Goal: Communication & Community: Ask a question

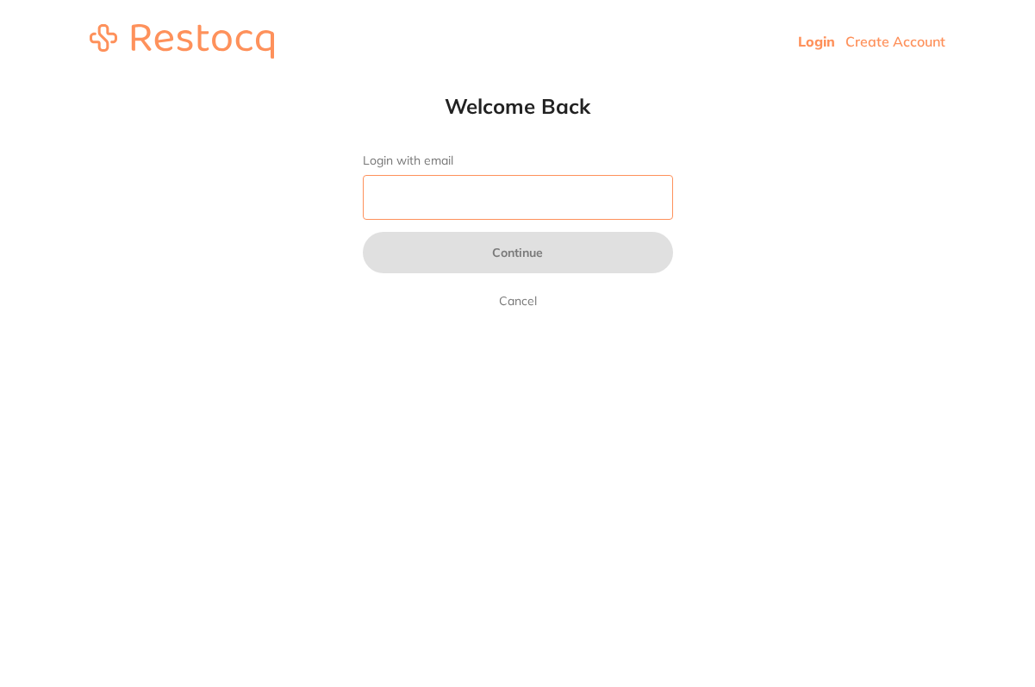
type input "[PERSON_NAME][EMAIL_ADDRESS][DOMAIN_NAME]"
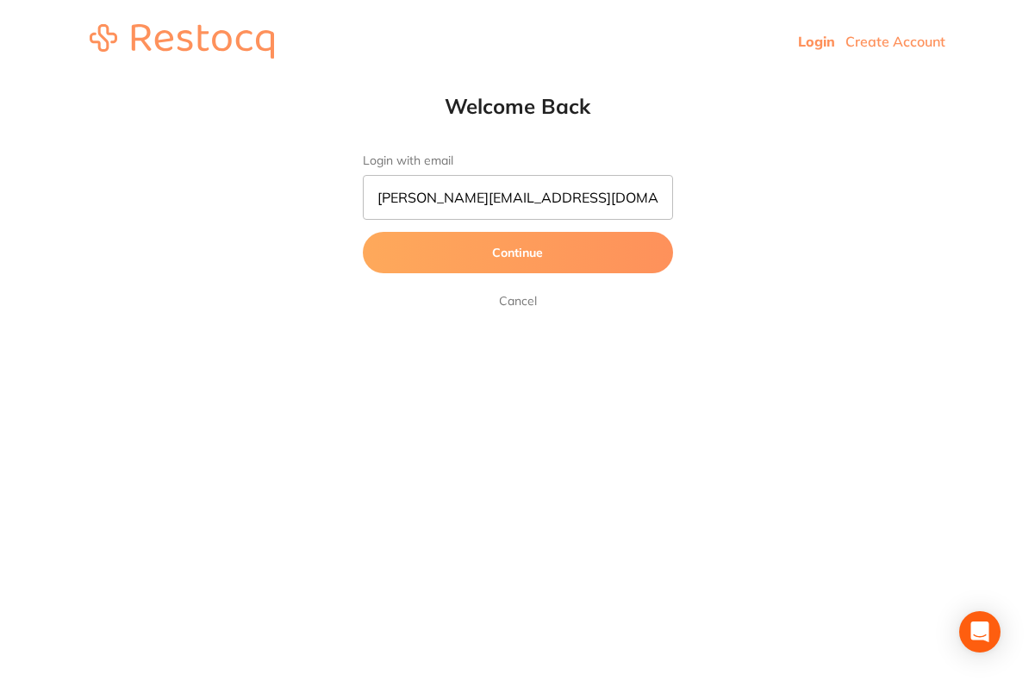
click at [522, 248] on button "Continue" at bounding box center [518, 252] width 310 height 41
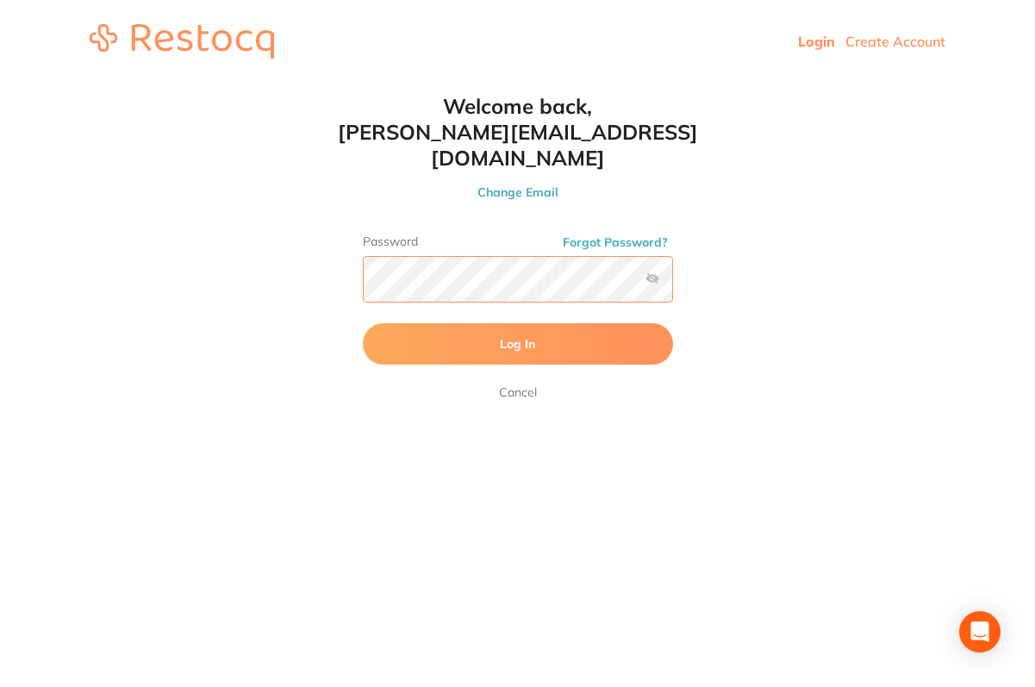
click at [517, 323] on button "Log In" at bounding box center [518, 343] width 310 height 41
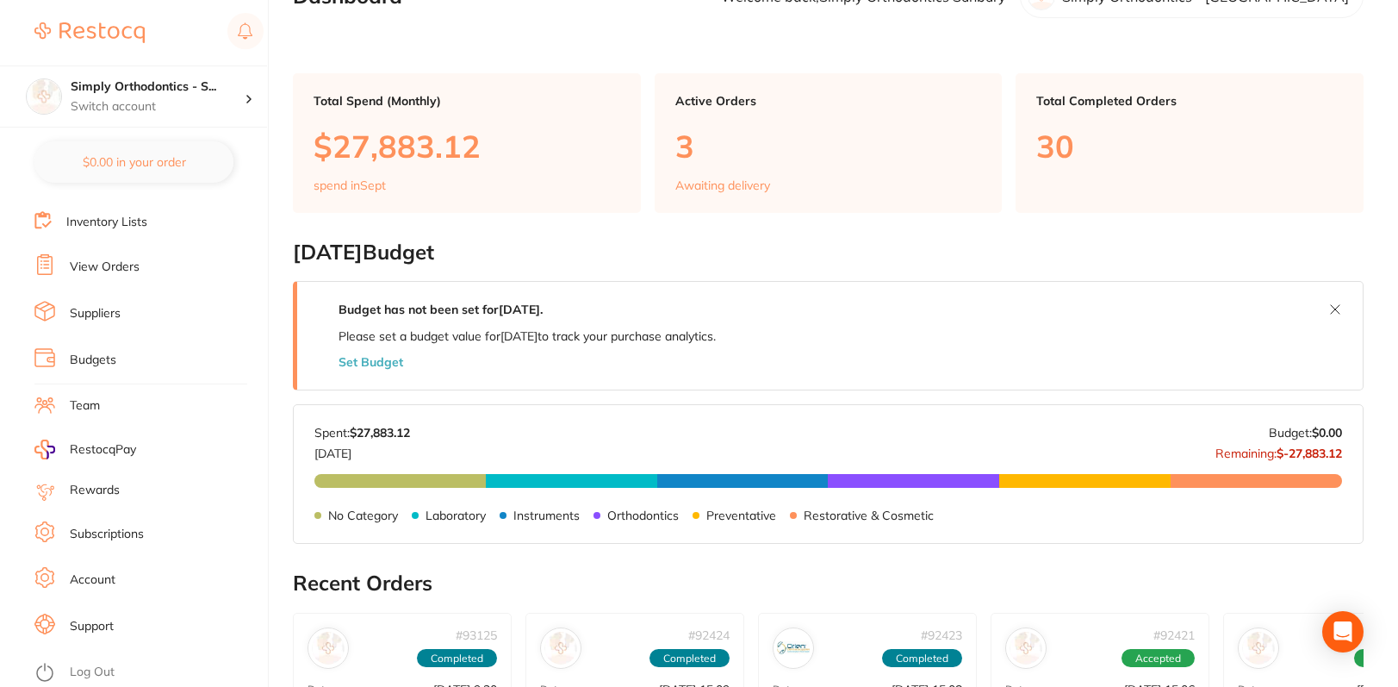
scroll to position [50, 0]
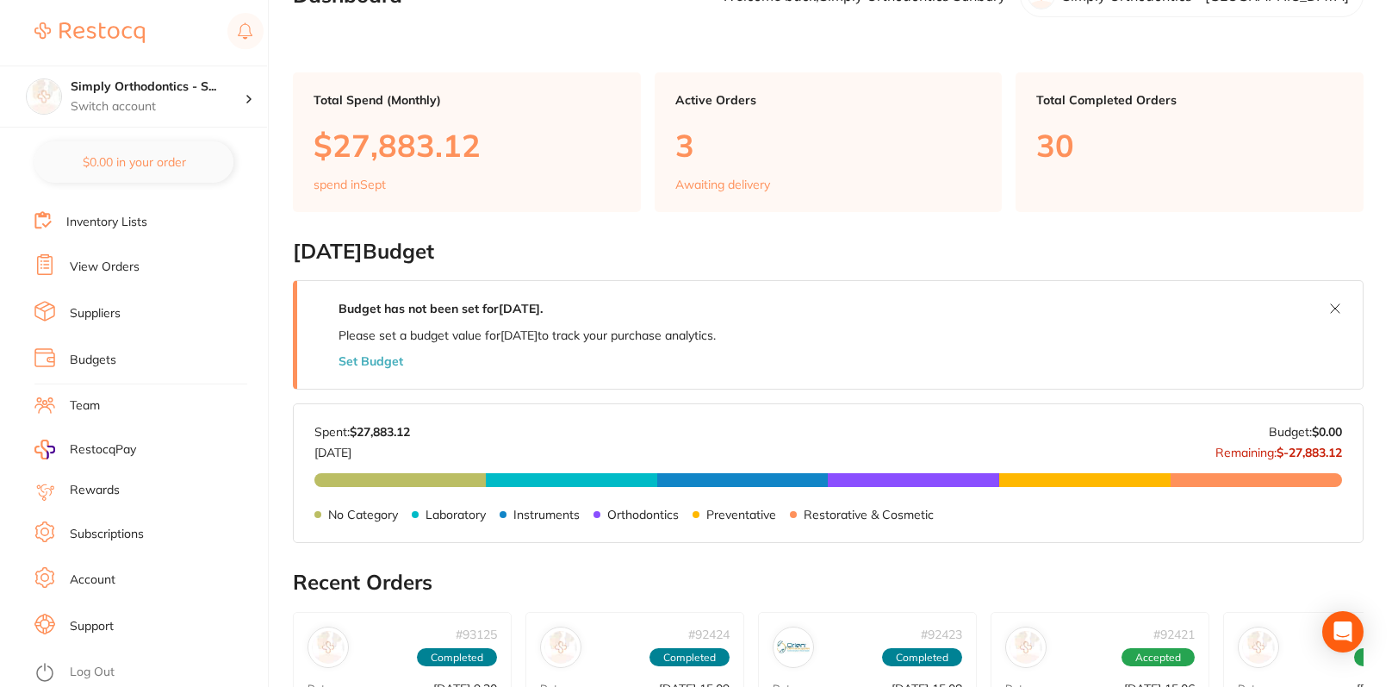
click at [94, 571] on link "Account" at bounding box center [93, 579] width 46 height 17
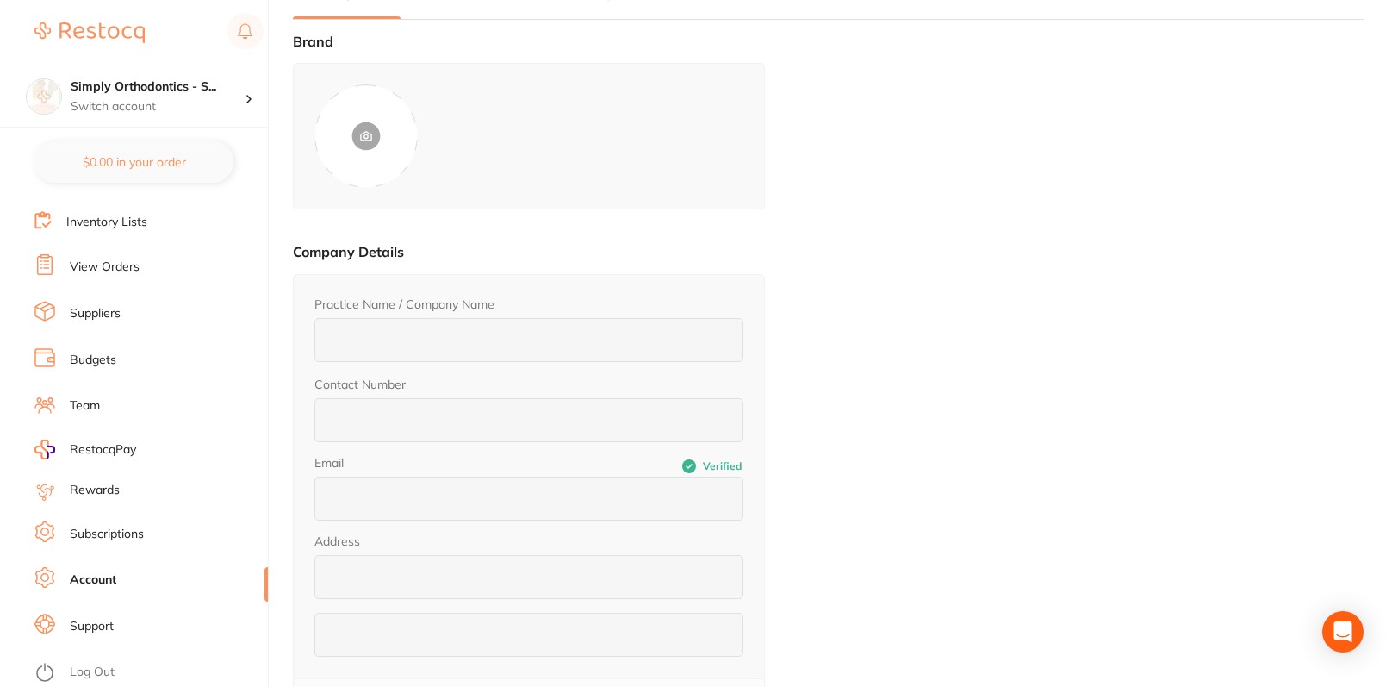
type input "Simply Orthodontics - [GEOGRAPHIC_DATA]"
type input "[PHONE_NUMBER]"
type input "[PERSON_NAME][EMAIL_ADDRESS][DOMAIN_NAME]"
type input "[STREET_ADDRESS]"
type input "VIC 3429"
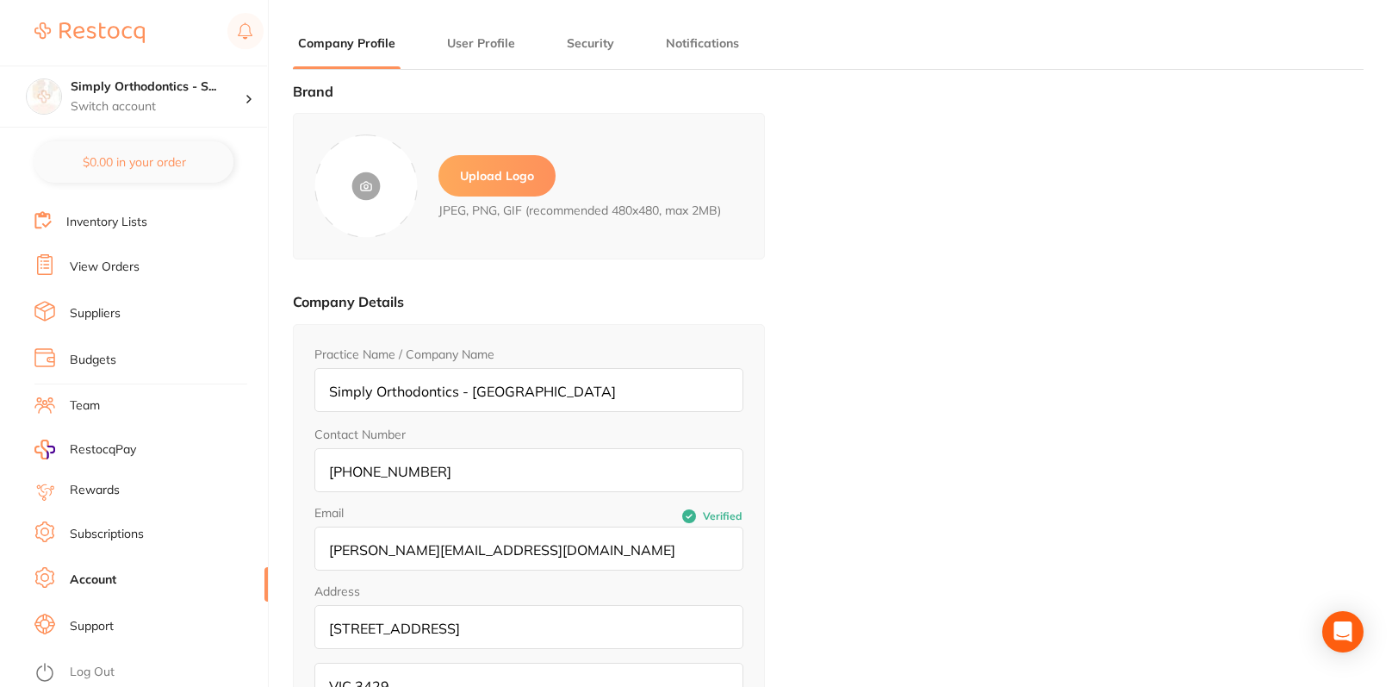
type input "Simply Orthodontics"
type input "Sunbury"
type input "[PERSON_NAME][EMAIL_ADDRESS][DOMAIN_NAME]"
click at [115, 525] on link "Subscriptions" at bounding box center [107, 533] width 74 height 17
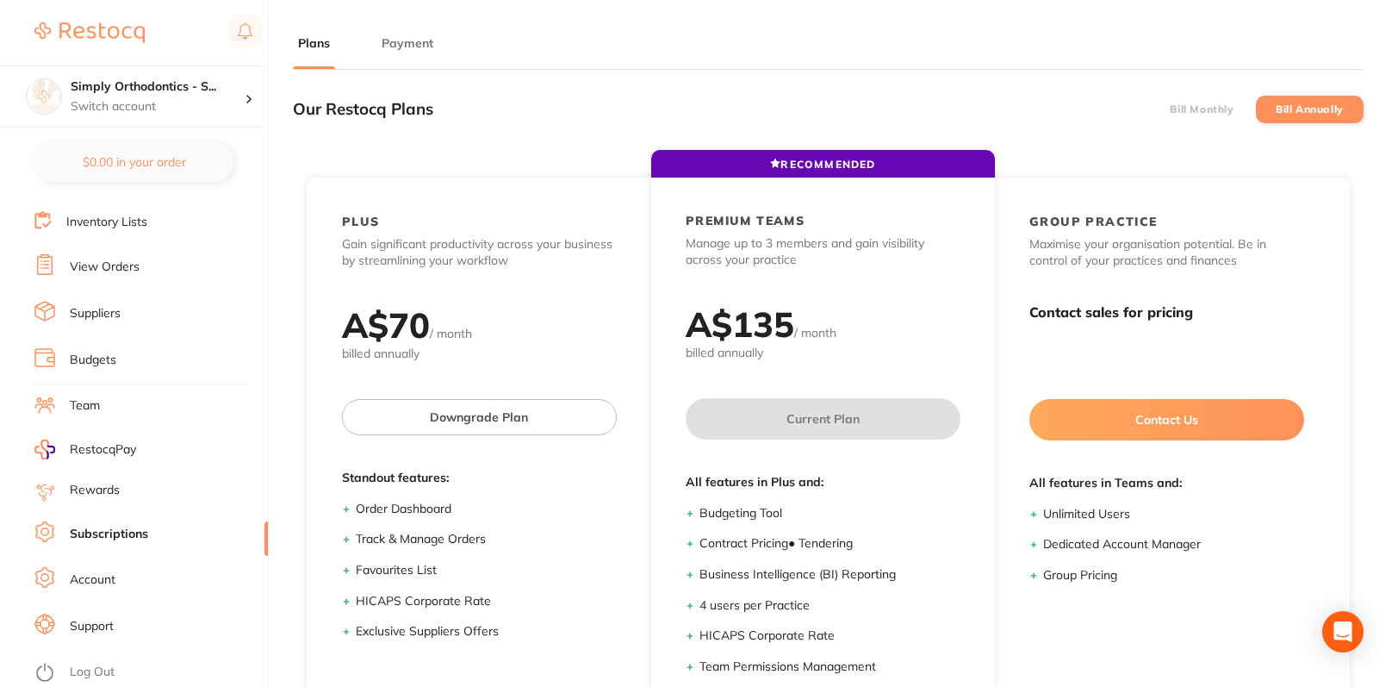
click at [410, 42] on button "Payment" at bounding box center [407, 43] width 62 height 16
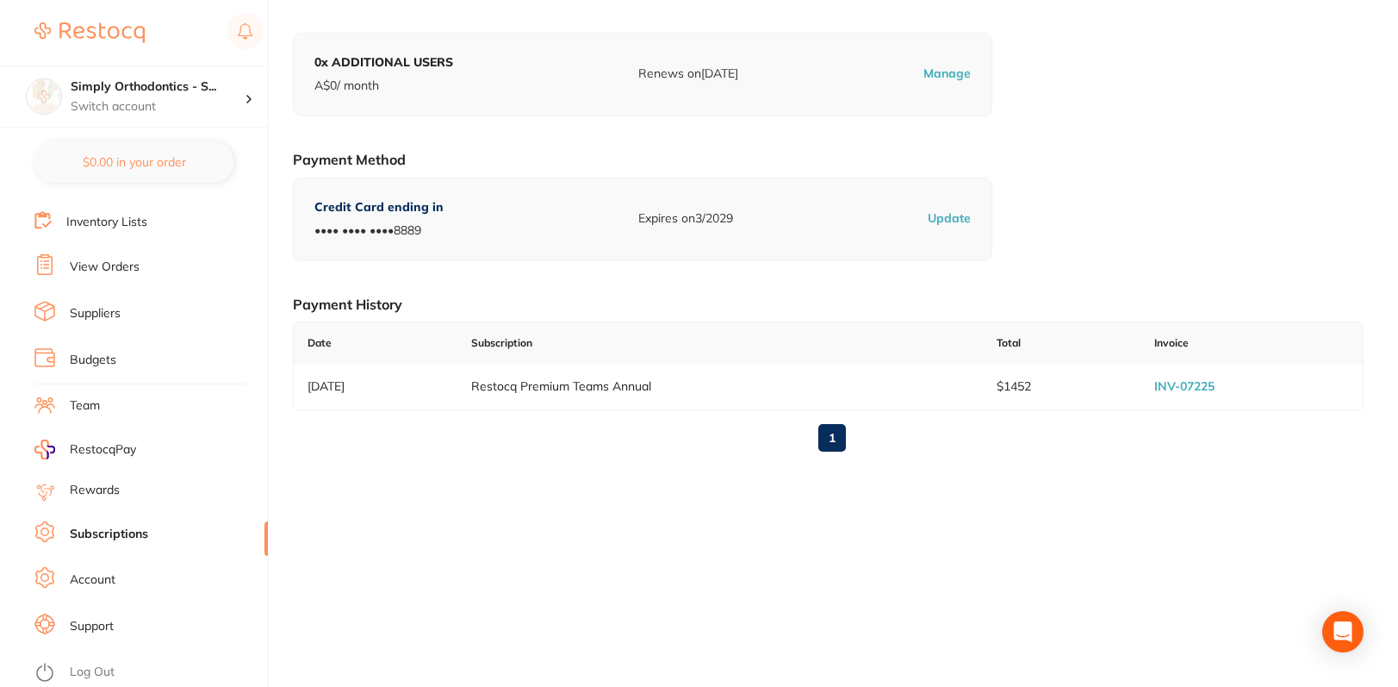
scroll to position [233, 0]
click at [96, 618] on link "Support" at bounding box center [92, 626] width 44 height 17
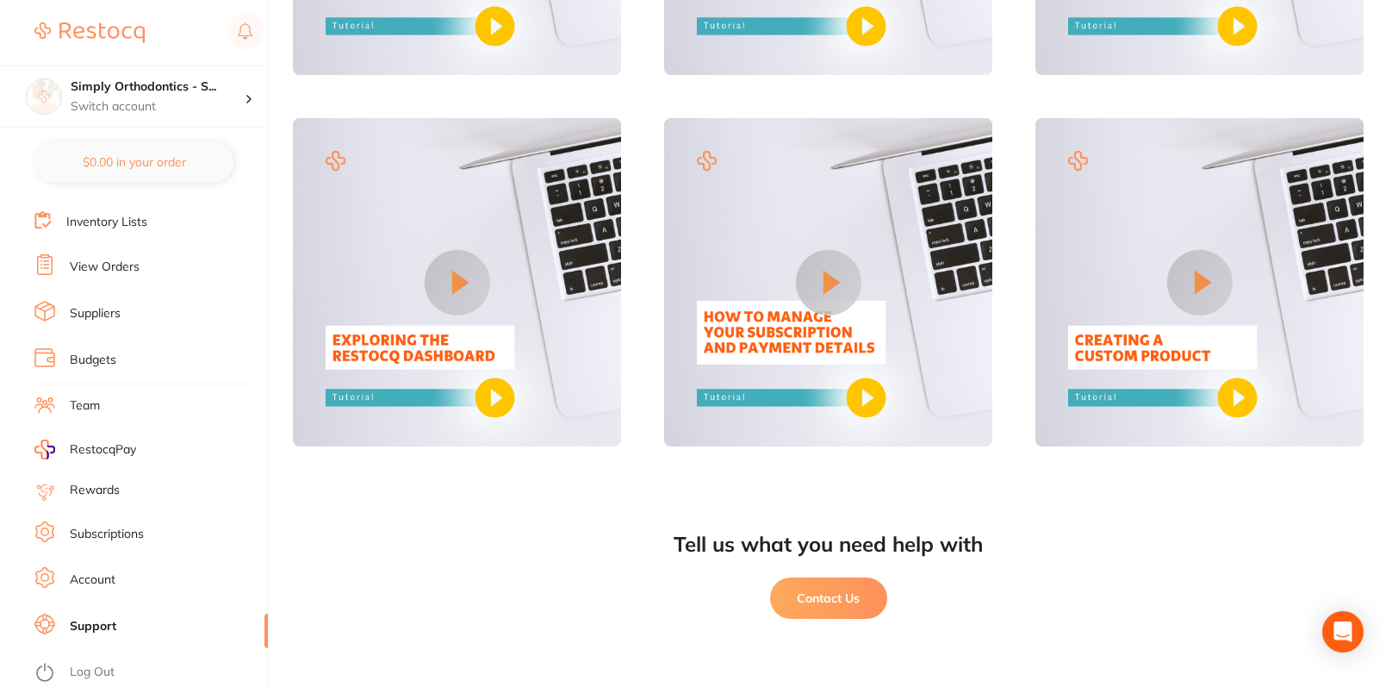
scroll to position [1172, 0]
click at [851, 597] on button "Contact Us" at bounding box center [828, 598] width 117 height 41
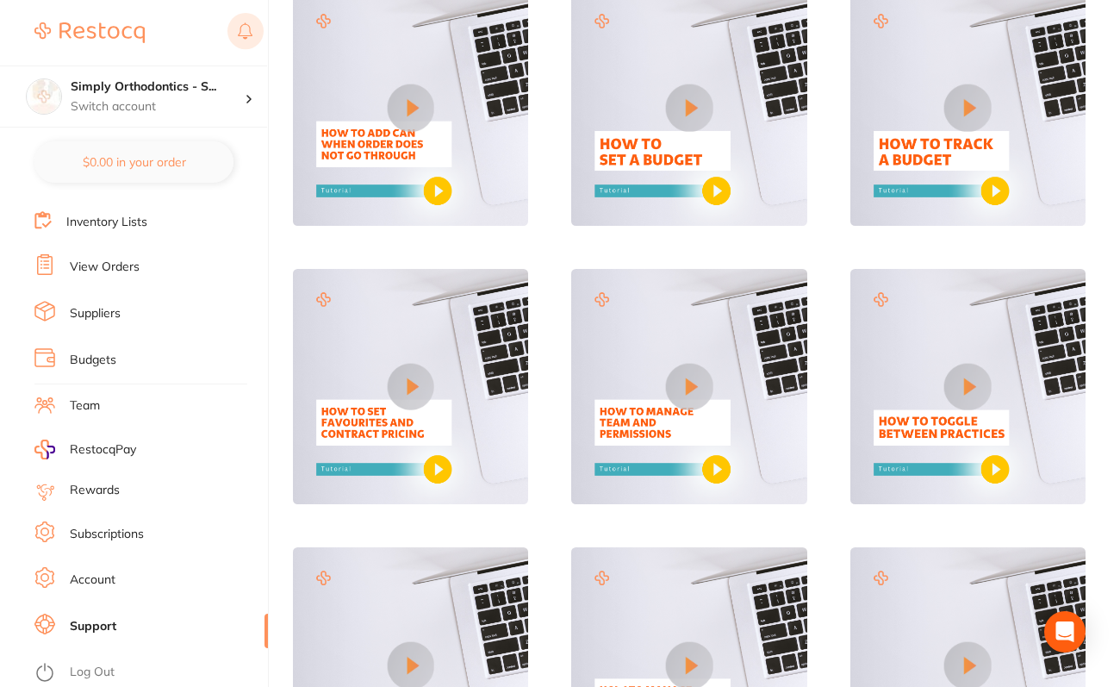
scroll to position [450, 0]
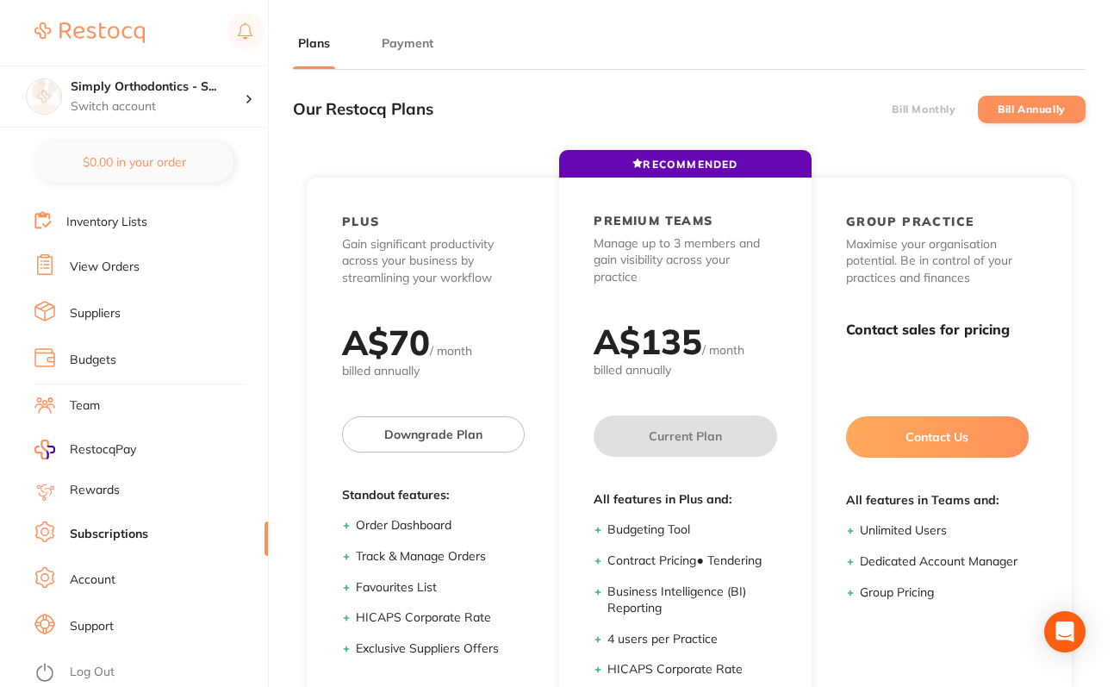
click at [408, 39] on button "Payment" at bounding box center [407, 43] width 62 height 16
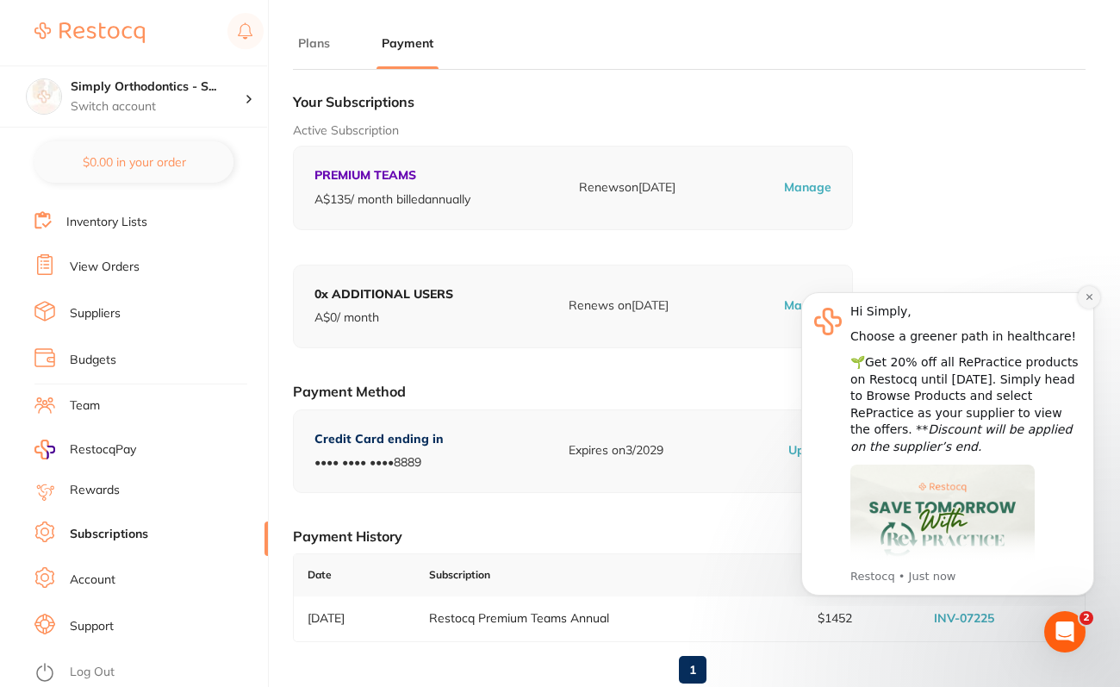
click at [1034, 295] on icon "Dismiss notification" at bounding box center [1088, 297] width 6 height 6
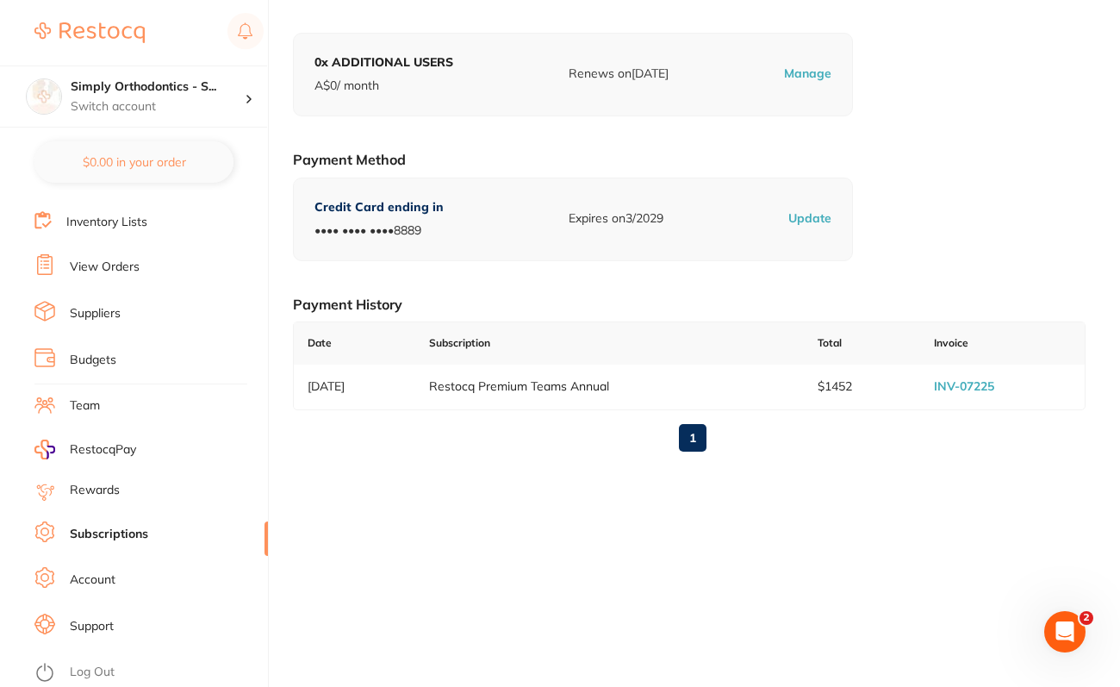
scroll to position [206, 0]
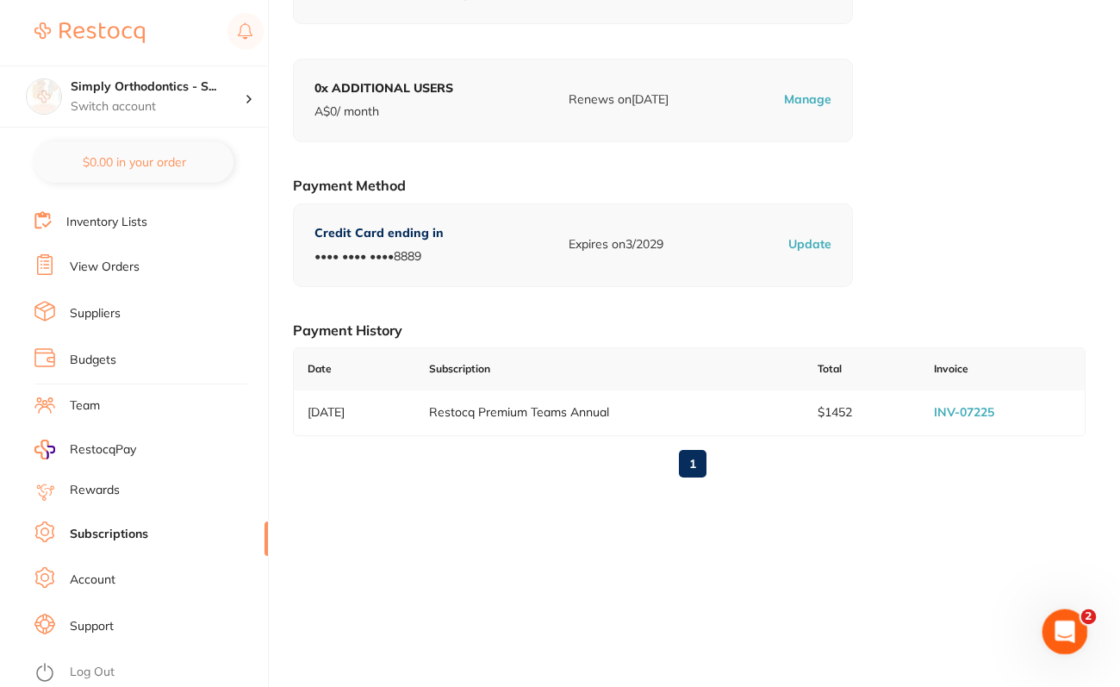
click at [1034, 624] on icon "Open Intercom Messenger" at bounding box center [1062, 629] width 28 height 28
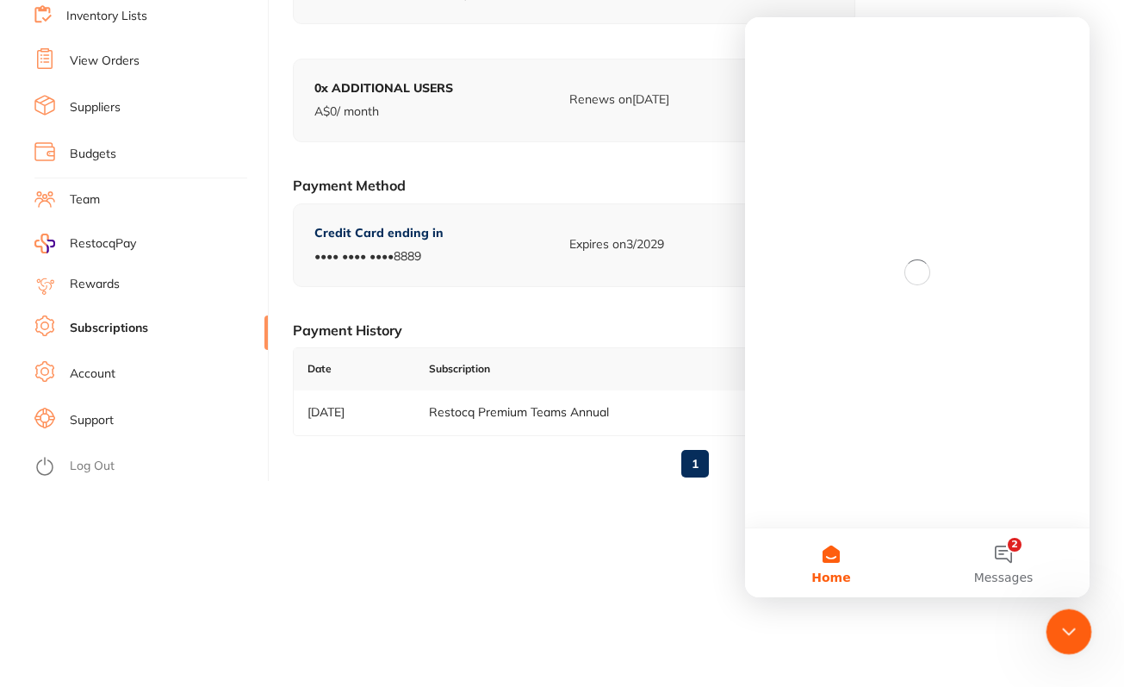
scroll to position [0, 0]
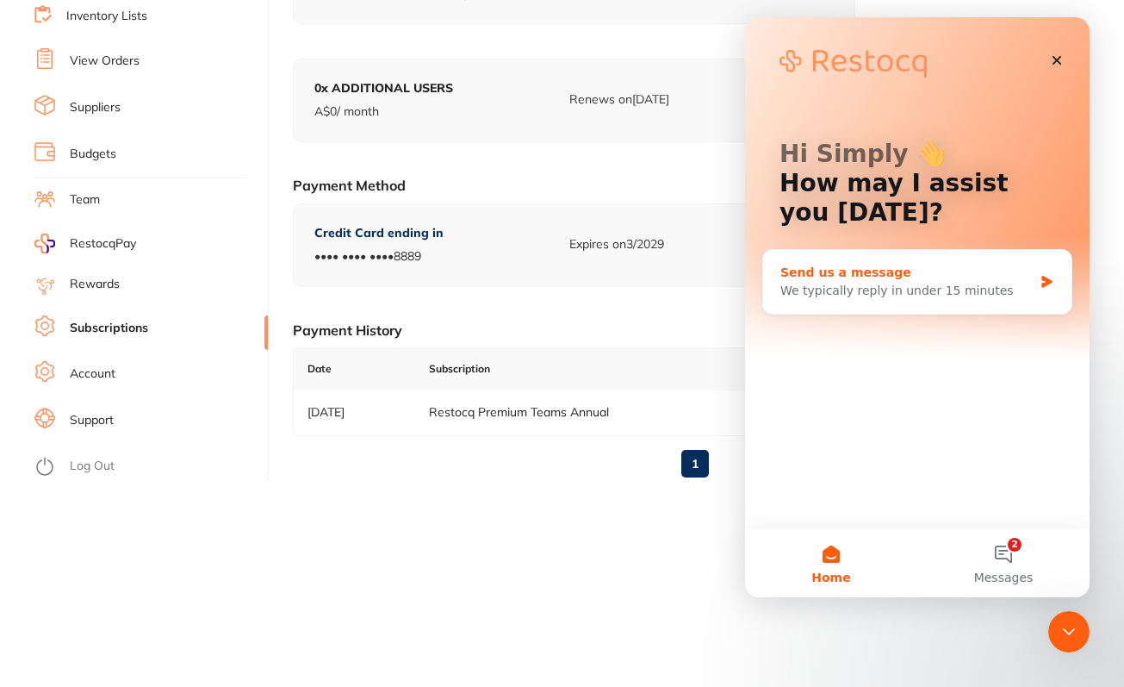
click at [806, 277] on div "Send us a message" at bounding box center [906, 273] width 252 height 18
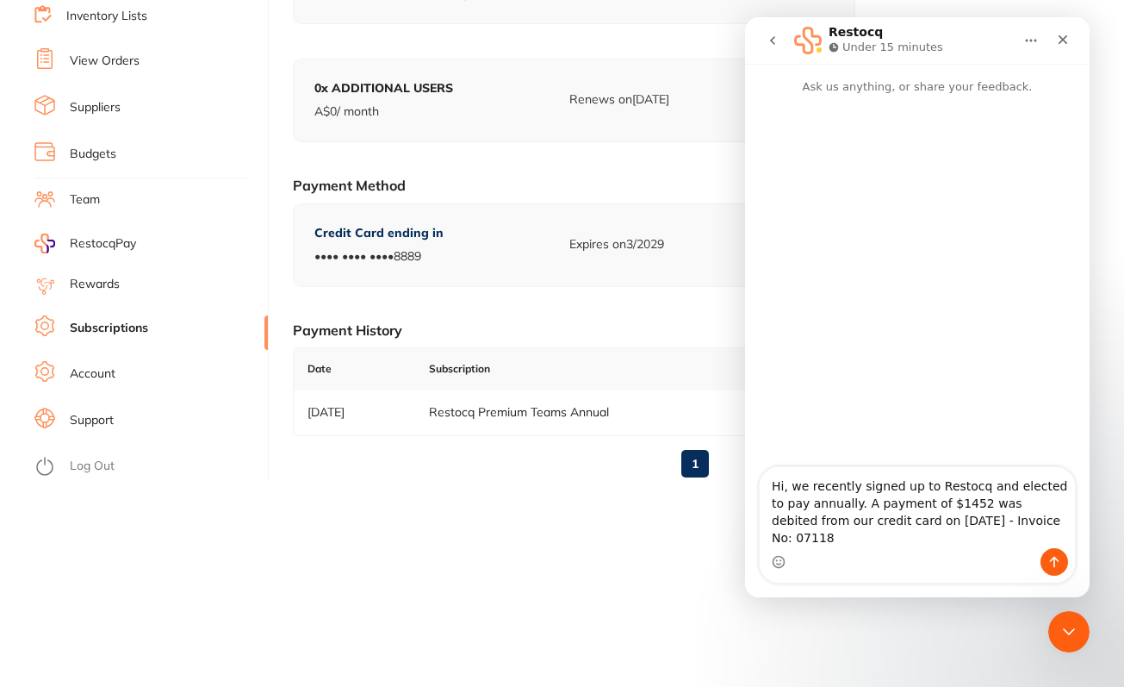
type textarea "Hi, we recently signed up to Restocq and elected to pay annually. A payment of …"
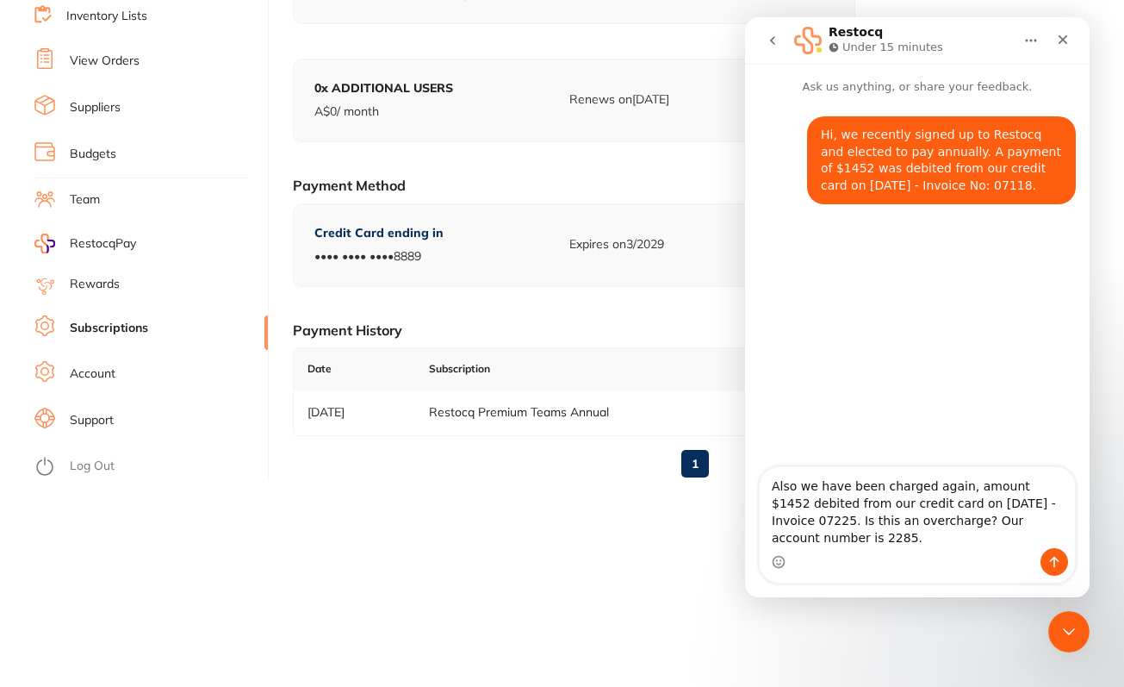
type textarea "Also we have been charged again, amount $1452 debited from our credit card on […"
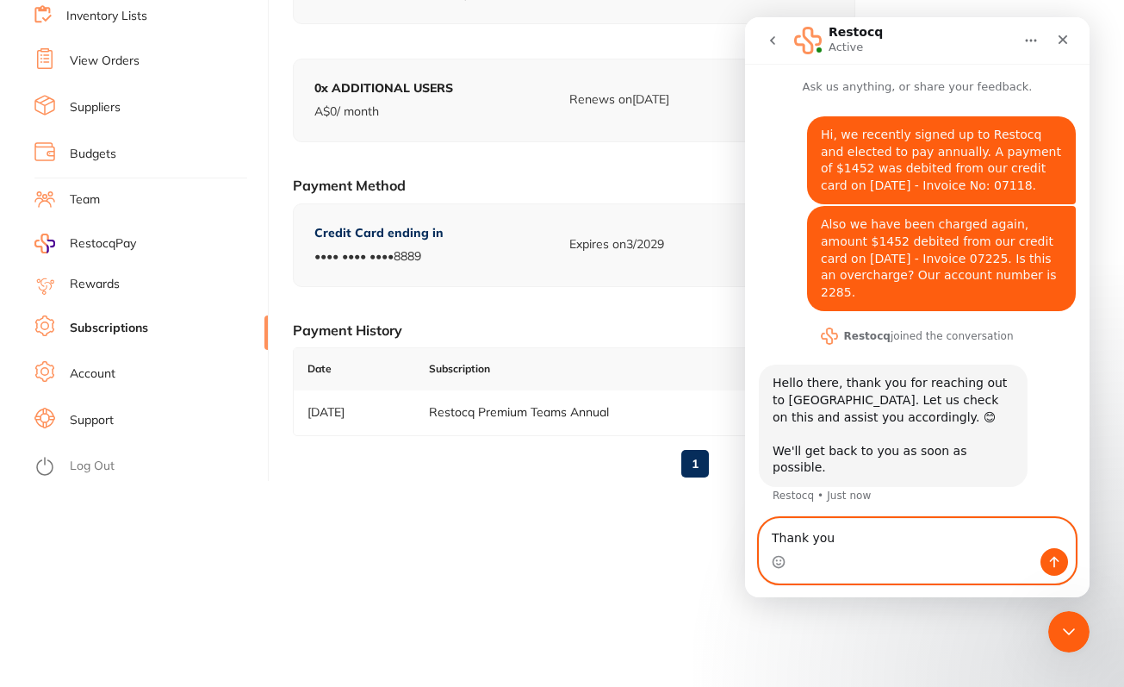
type textarea "Thank you."
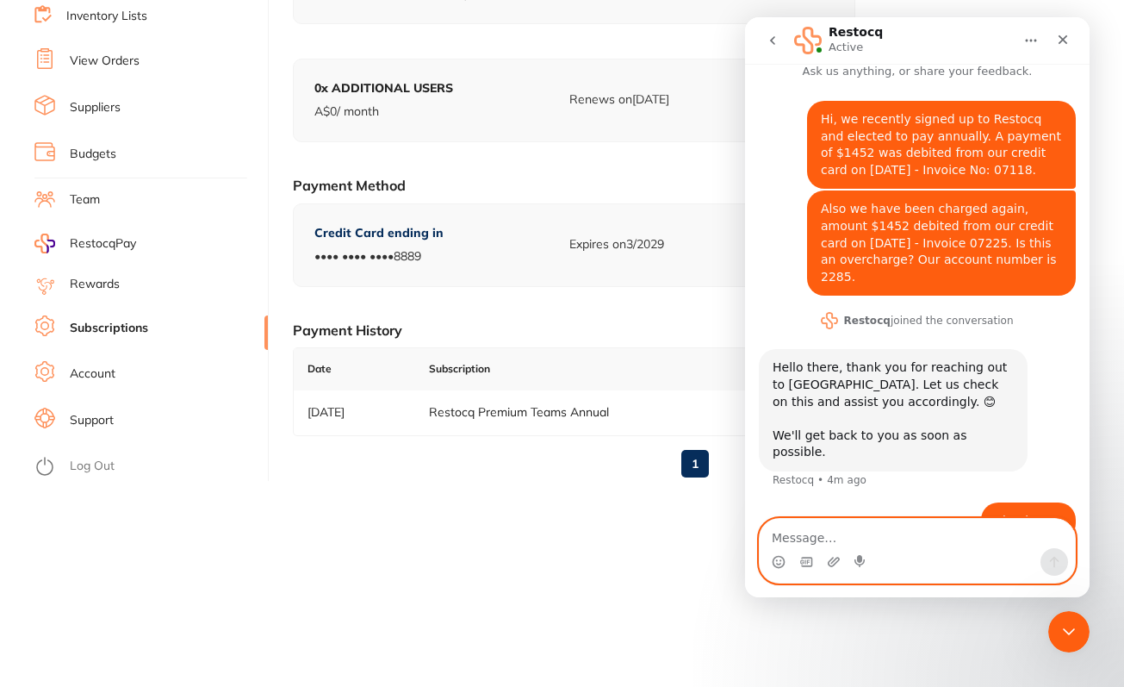
scroll to position [15, 0]
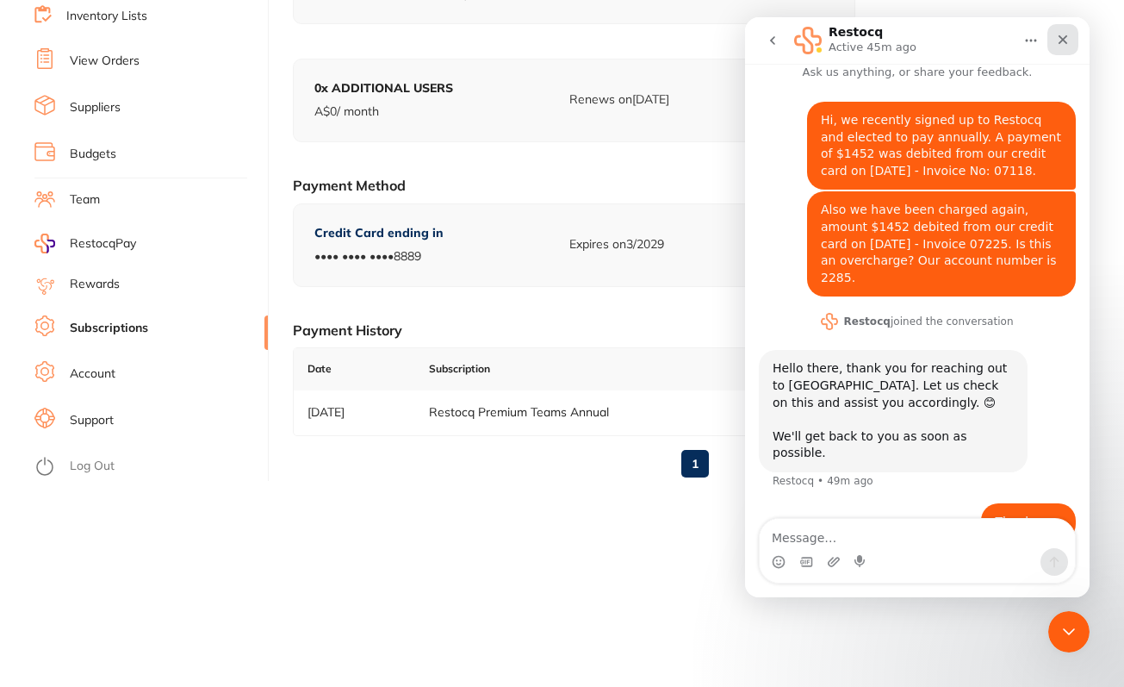
click at [1034, 33] on icon "Close" at bounding box center [1063, 40] width 14 height 14
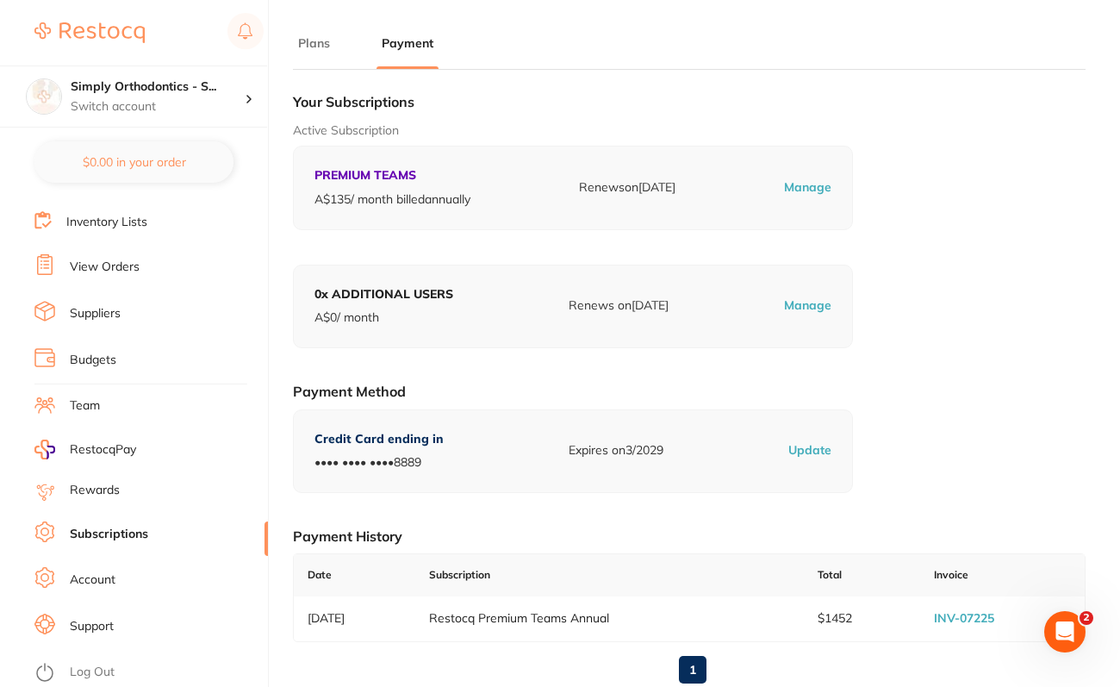
scroll to position [0, 0]
click at [90, 663] on link "Log Out" at bounding box center [92, 671] width 45 height 17
